Goal: Browse casually

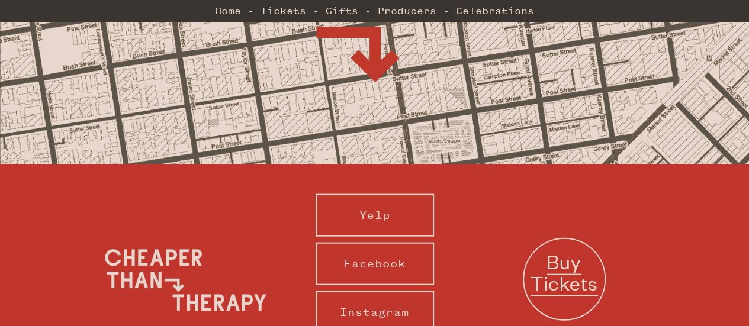
scroll to position [1257, 0]
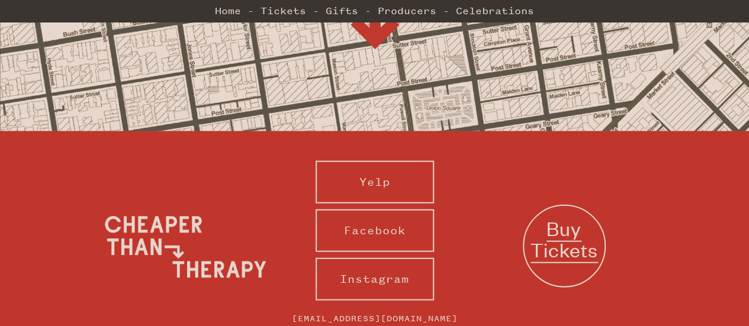
click at [207, 203] on img at bounding box center [186, 247] width 178 height 89
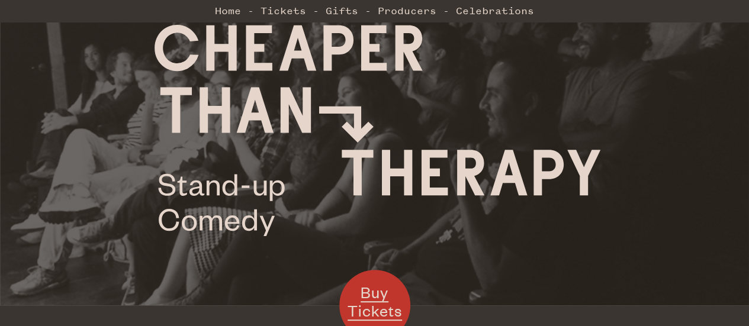
scroll to position [79, 0]
